Goal: Transaction & Acquisition: Book appointment/travel/reservation

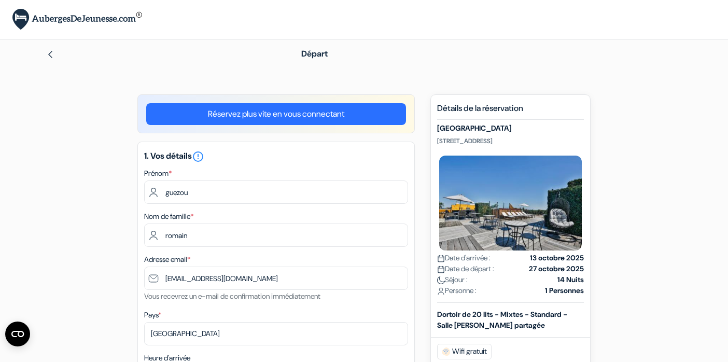
select select "09"
select select "2026"
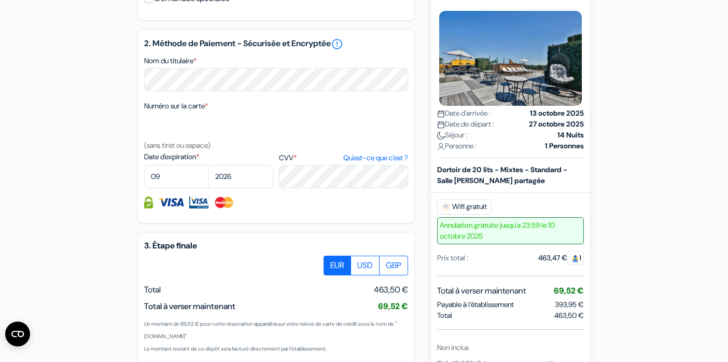
scroll to position [506, 0]
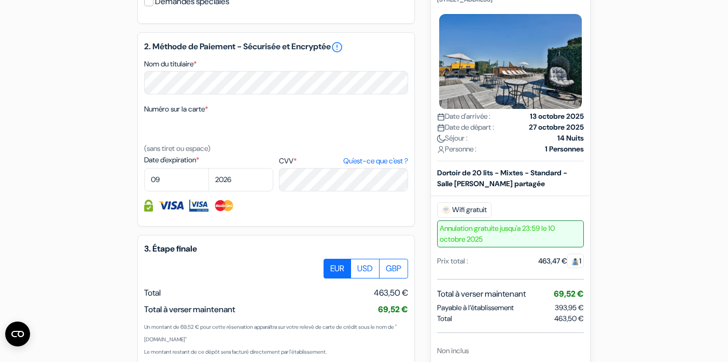
click at [556, 122] on strong "13 octobre 2025" at bounding box center [557, 116] width 54 height 11
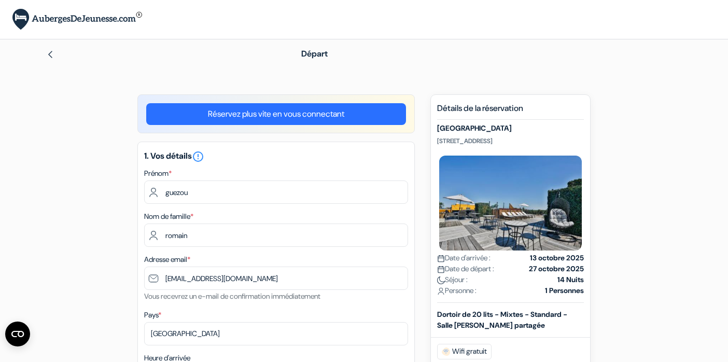
scroll to position [0, 0]
click at [50, 55] on img at bounding box center [50, 54] width 8 height 8
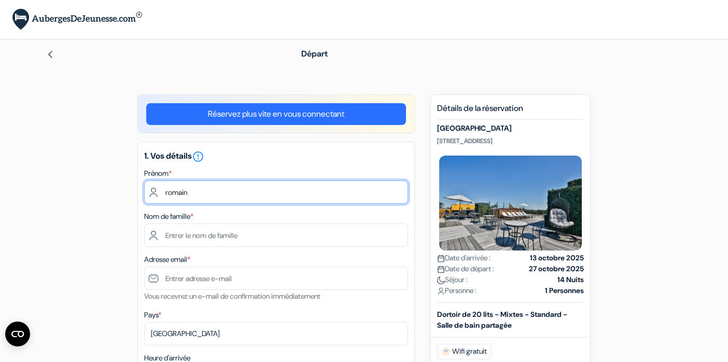
type input "romain"
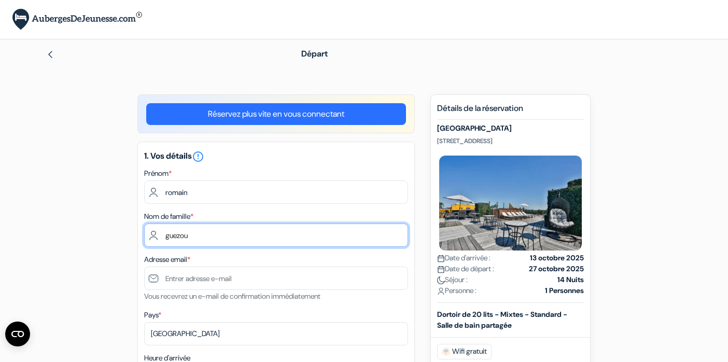
type input "guezou"
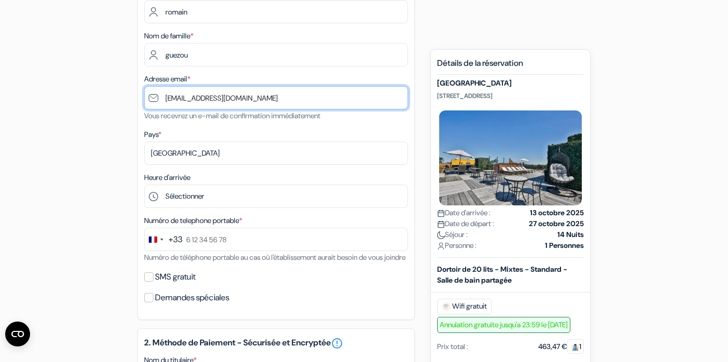
scroll to position [182, 0]
type input "[EMAIL_ADDRESS][DOMAIN_NAME]"
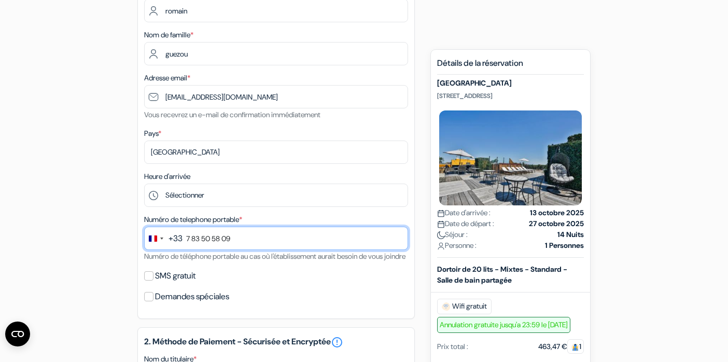
type input "7 83 50 58 09"
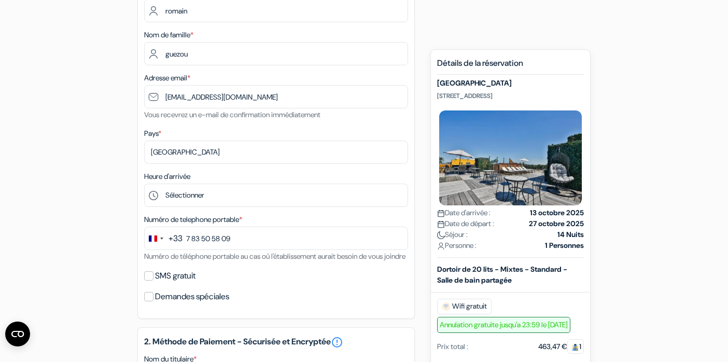
click at [151, 281] on input "SMS gratuit" at bounding box center [148, 275] width 9 height 9
checkbox input "true"
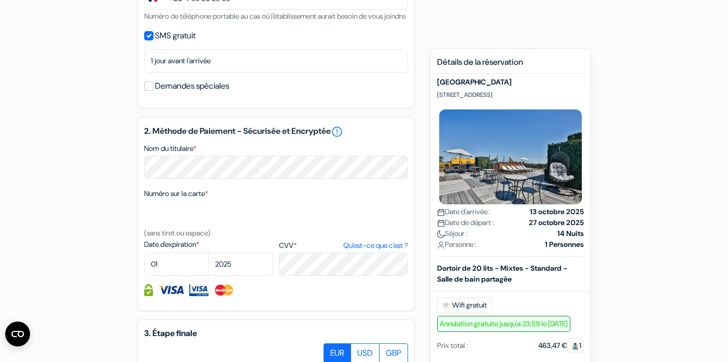
scroll to position [424, 0]
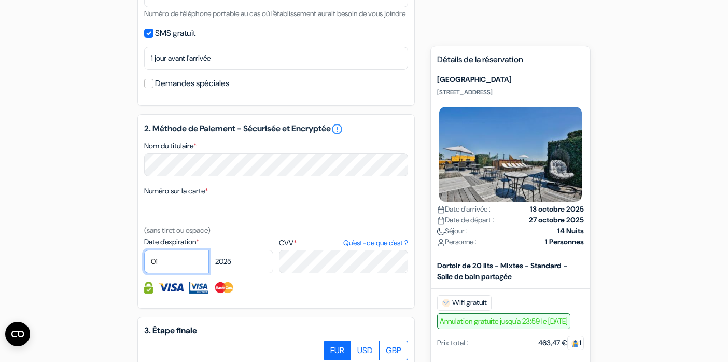
select select "09"
select select "2026"
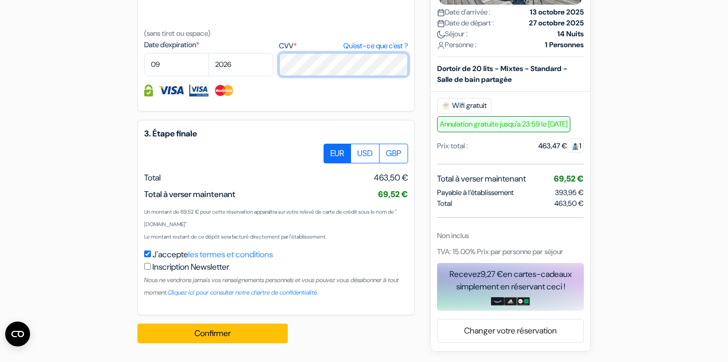
scroll to position [634, 0]
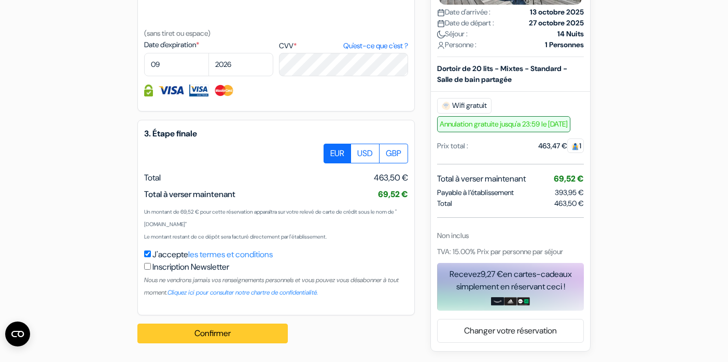
click at [223, 335] on button "Confirmer Loading..." at bounding box center [212, 334] width 150 height 20
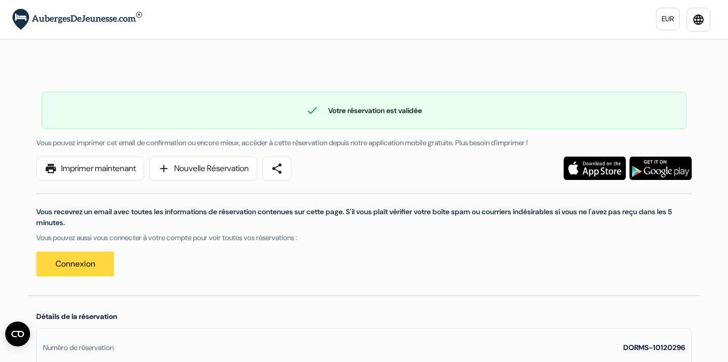
click at [121, 167] on link "print Imprimer maintenant" at bounding box center [90, 169] width 108 height 24
click at [110, 174] on link "print Imprimer maintenant" at bounding box center [90, 169] width 108 height 24
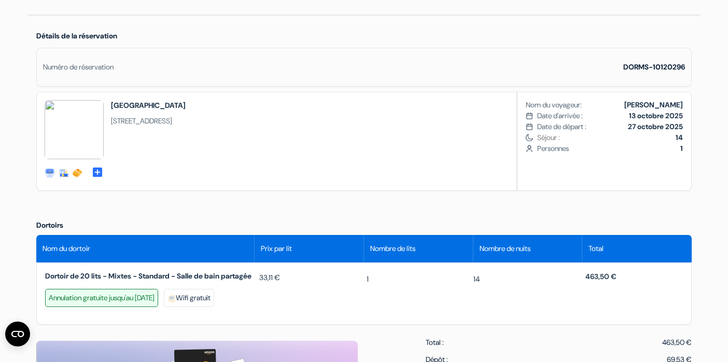
scroll to position [282, 0]
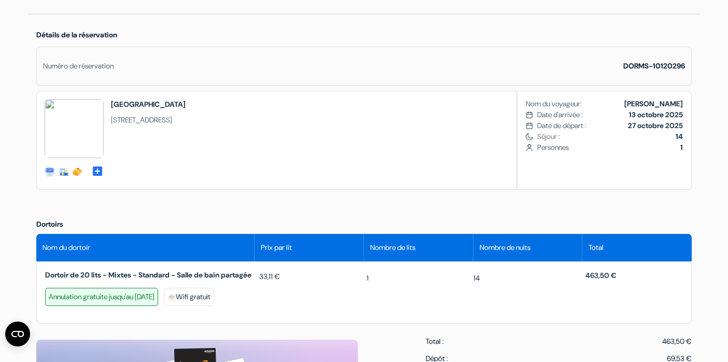
click at [664, 116] on b "13 octobre 2025" at bounding box center [656, 114] width 54 height 9
click at [636, 116] on b "13 octobre 2025" at bounding box center [656, 114] width 54 height 9
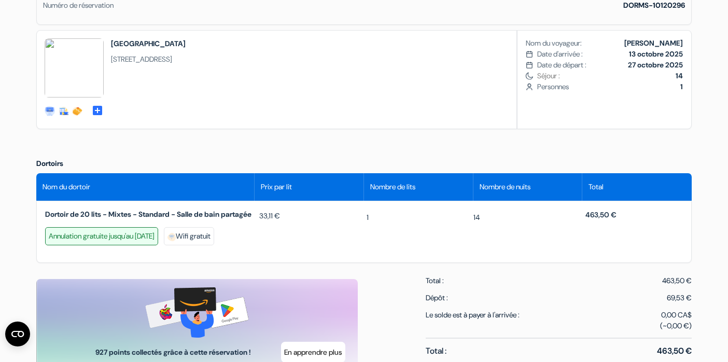
scroll to position [343, 0]
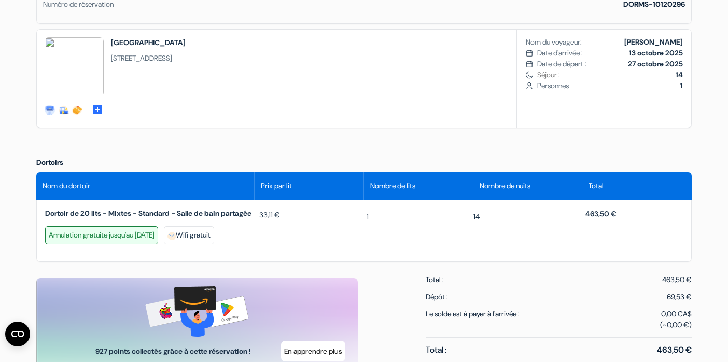
click at [121, 244] on div "Annulation gratuite jusqu'au [DATE]" at bounding box center [101, 235] width 113 height 18
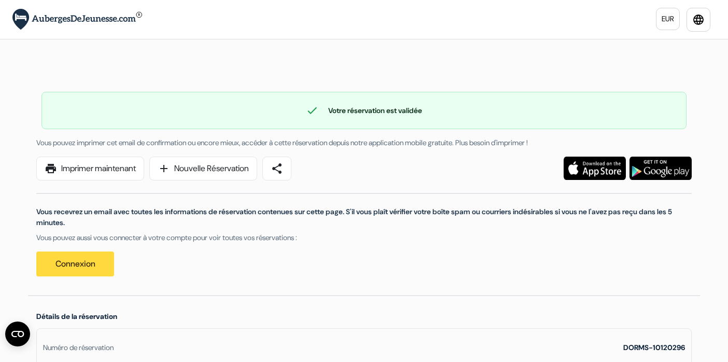
scroll to position [0, 0]
click at [76, 263] on link "Connexion" at bounding box center [75, 264] width 78 height 25
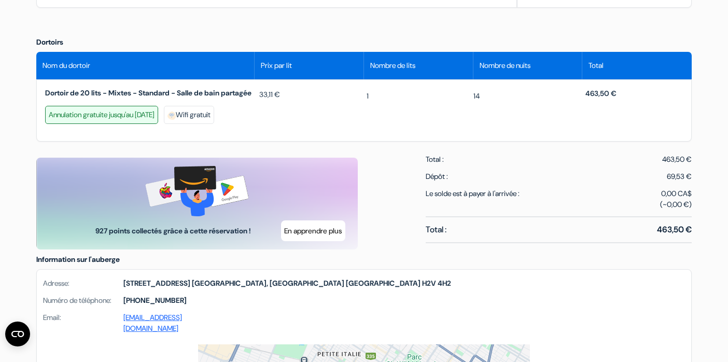
scroll to position [458, 0]
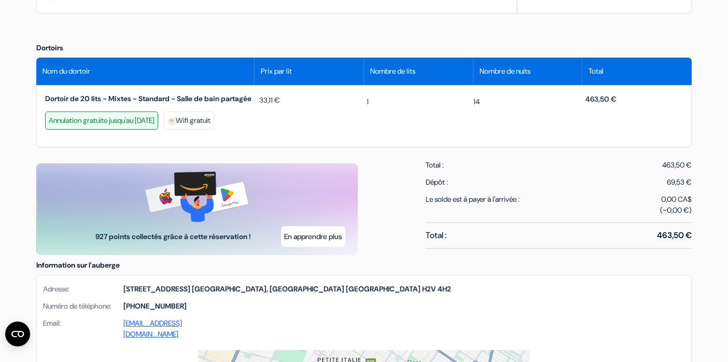
click at [158, 130] on div "Annulation gratuite jusqu'au [DATE]" at bounding box center [101, 121] width 113 height 18
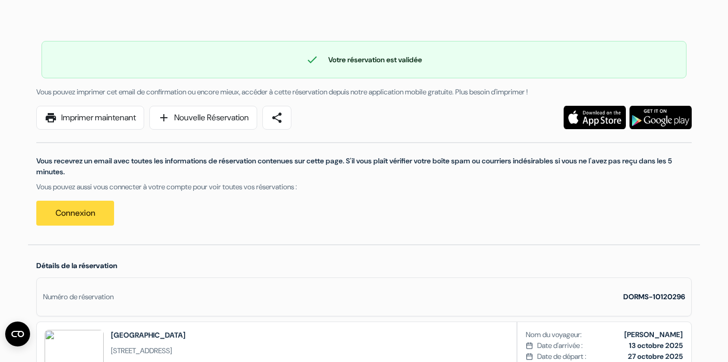
scroll to position [55, 0]
